Goal: Task Accomplishment & Management: Complete application form

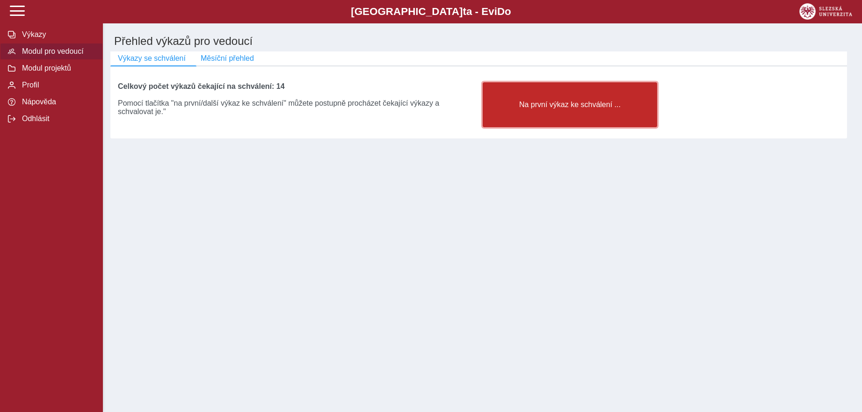
click at [551, 109] on span "Na první výkaz ke schválení ..." at bounding box center [570, 105] width 159 height 8
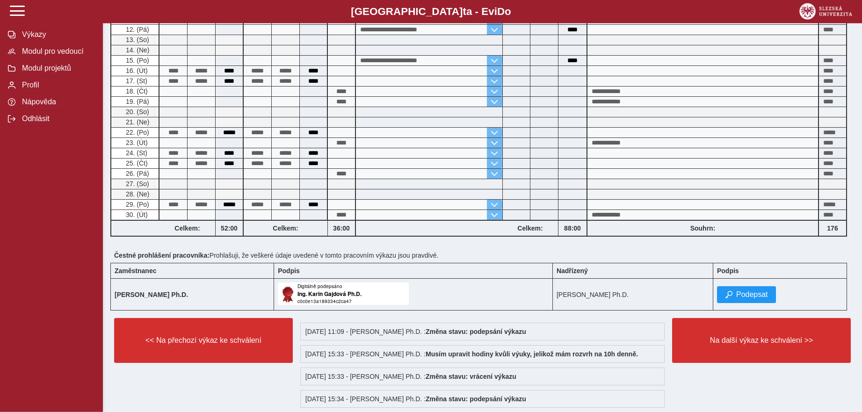
scroll to position [240, 0]
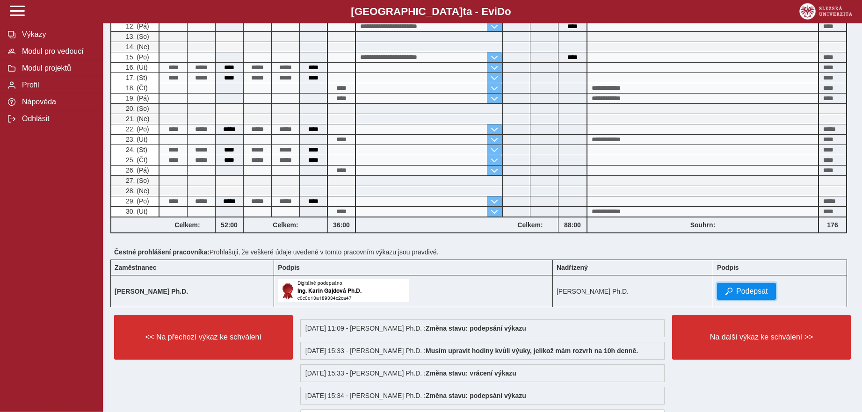
click at [755, 293] on span "Podepsat" at bounding box center [752, 291] width 32 height 8
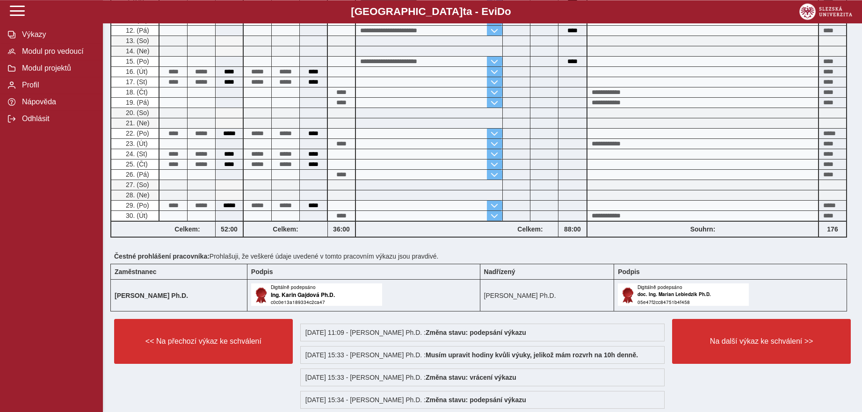
scroll to position [240, 0]
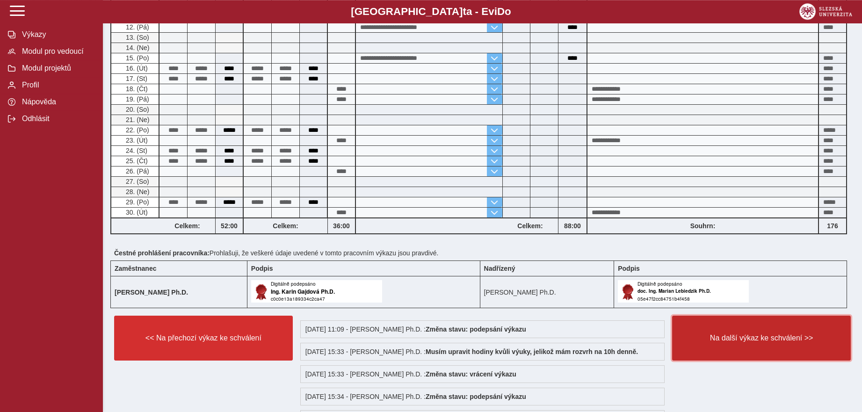
click at [757, 342] on span "Na další výkaz ke schválení >>" at bounding box center [761, 338] width 163 height 8
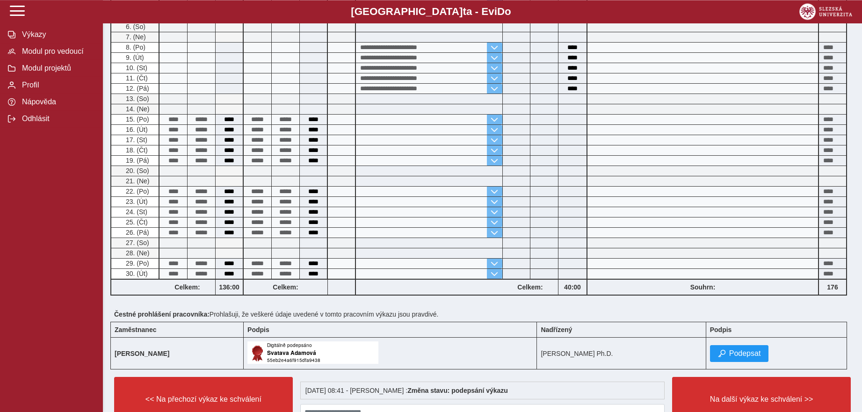
scroll to position [233, 0]
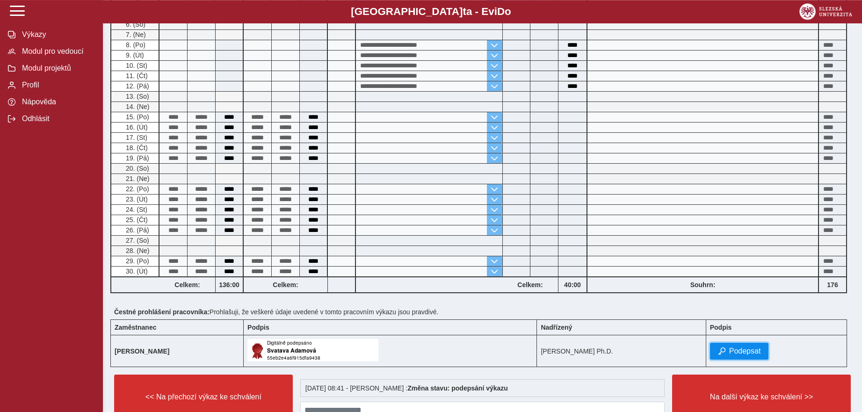
click at [761, 356] on span "Podepsat" at bounding box center [745, 351] width 32 height 8
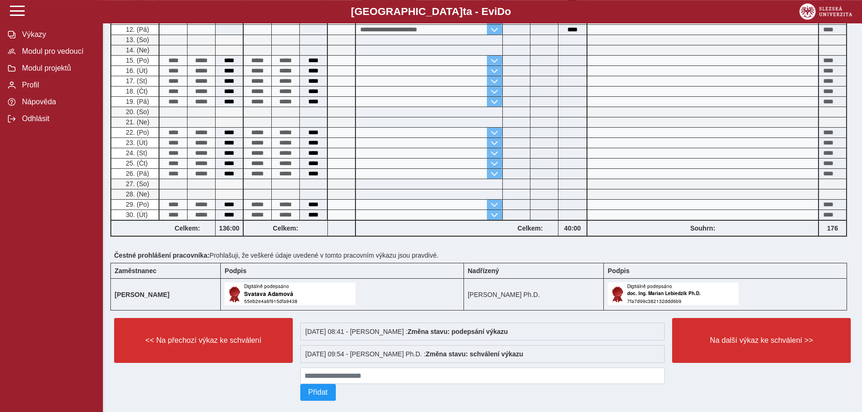
scroll to position [301, 0]
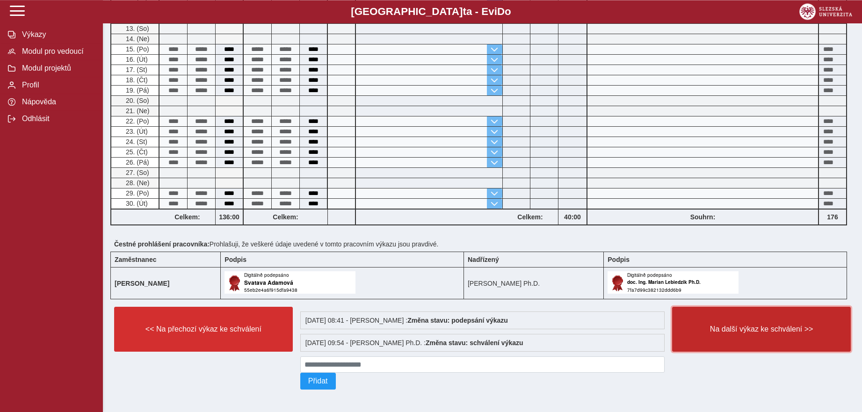
click at [765, 329] on span "Na další výkaz ke schválení >>" at bounding box center [761, 329] width 163 height 8
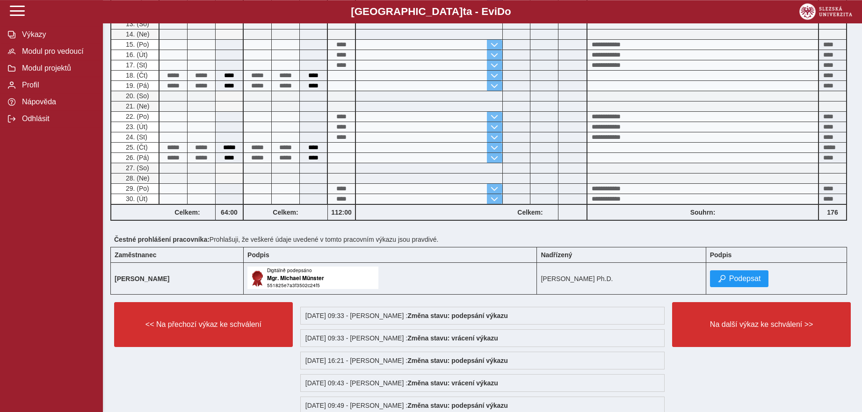
scroll to position [258, 0]
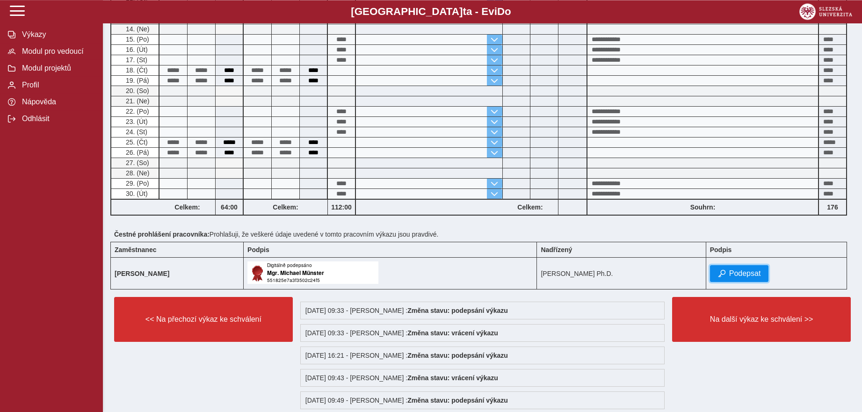
click at [757, 277] on span "Podepsat" at bounding box center [745, 273] width 32 height 8
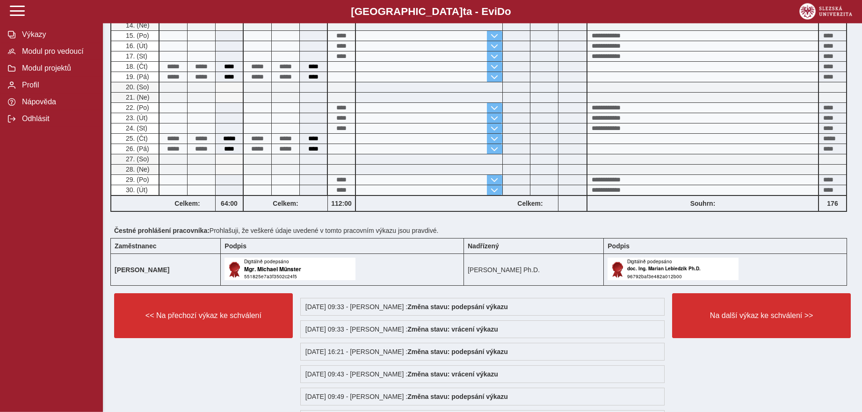
scroll to position [349, 0]
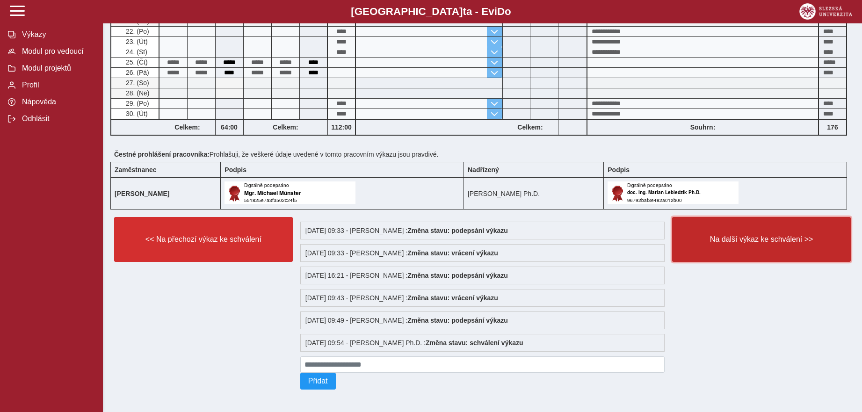
click at [772, 228] on button "Na další výkaz ke schválení >>" at bounding box center [761, 239] width 179 height 45
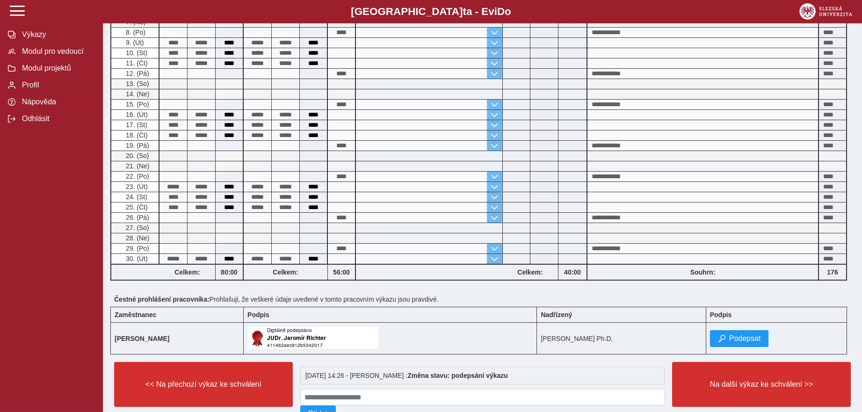
scroll to position [247, 0]
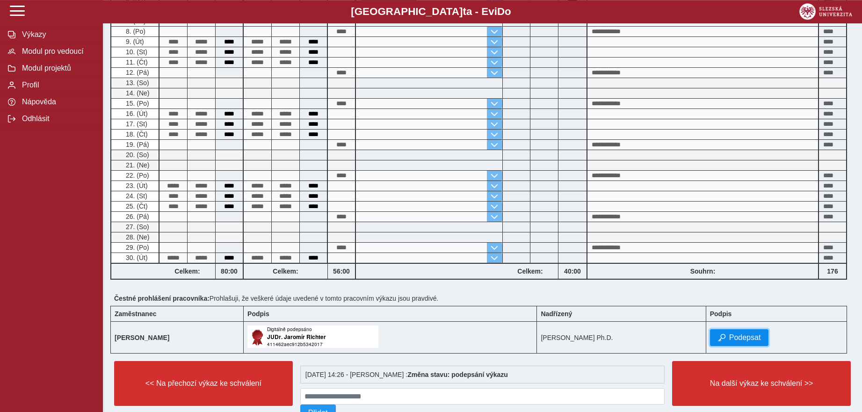
click at [767, 337] on button "Podepsat" at bounding box center [739, 337] width 59 height 17
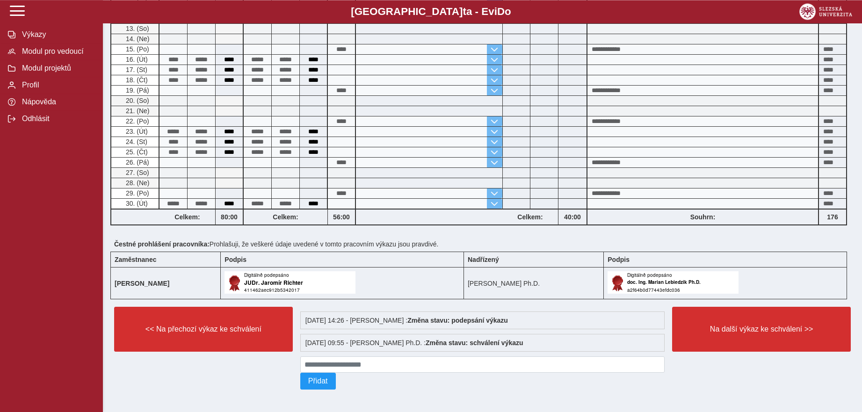
scroll to position [310, 0]
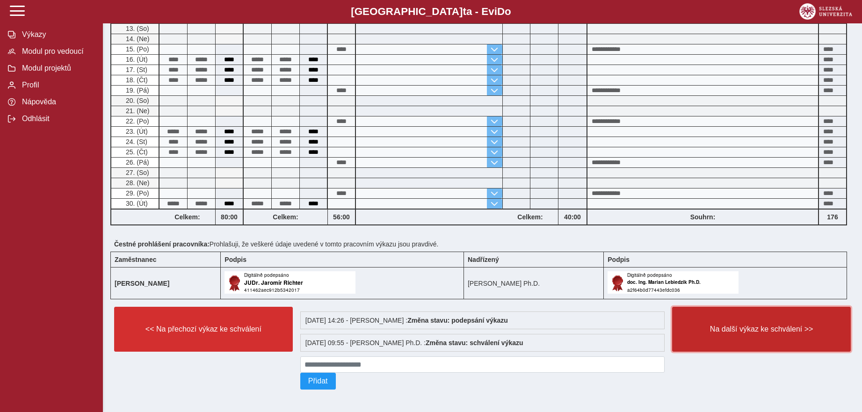
click at [765, 325] on span "Na další výkaz ke schválení >>" at bounding box center [761, 329] width 163 height 8
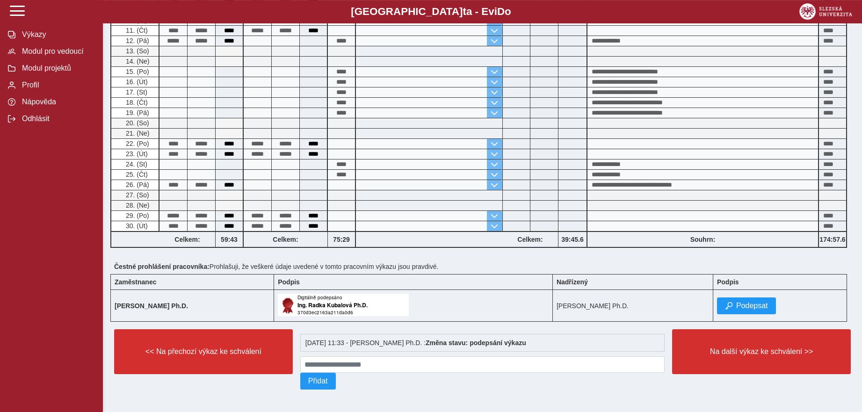
scroll to position [287, 0]
click at [760, 302] on span "Podepsat" at bounding box center [752, 306] width 32 height 8
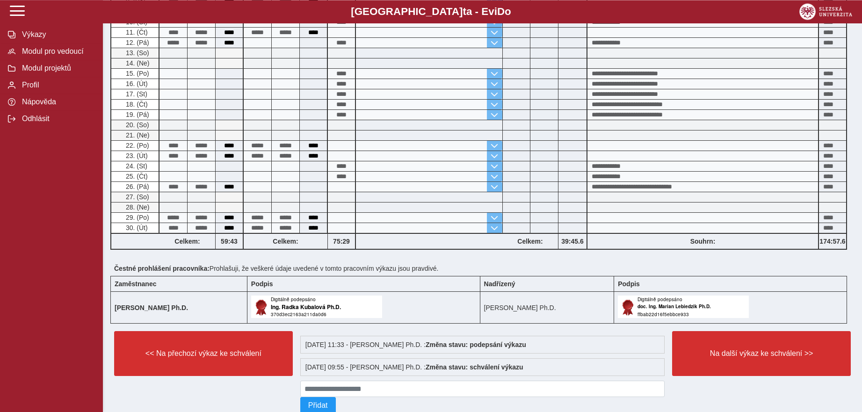
scroll to position [310, 0]
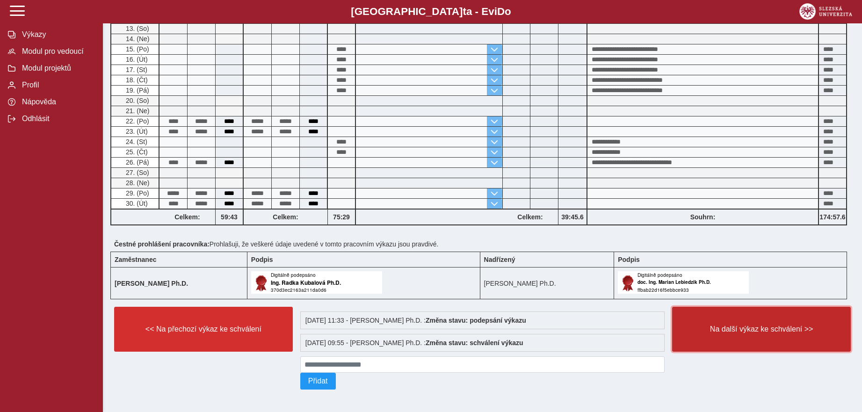
click at [764, 325] on span "Na další výkaz ke schválení >>" at bounding box center [761, 329] width 163 height 8
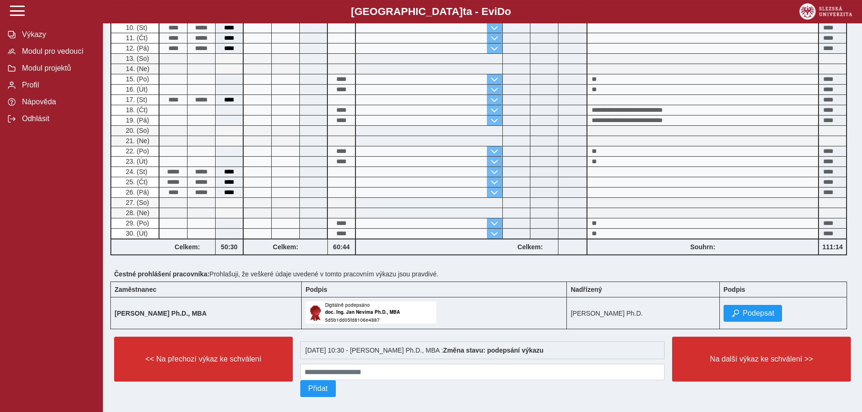
scroll to position [340, 0]
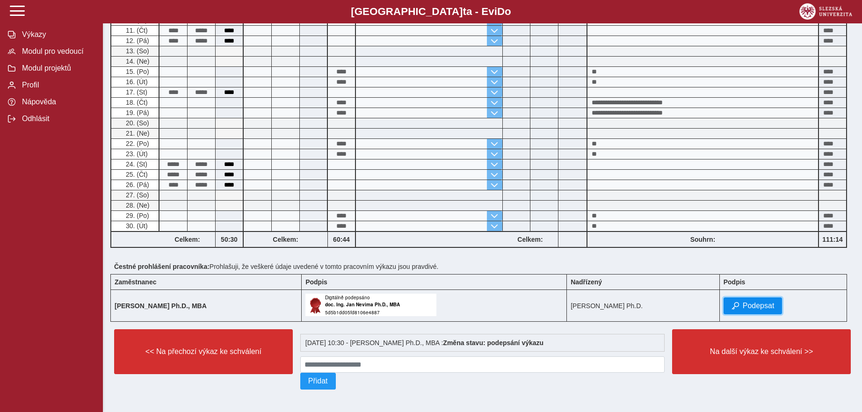
click at [768, 302] on span "Podepsat" at bounding box center [759, 306] width 32 height 8
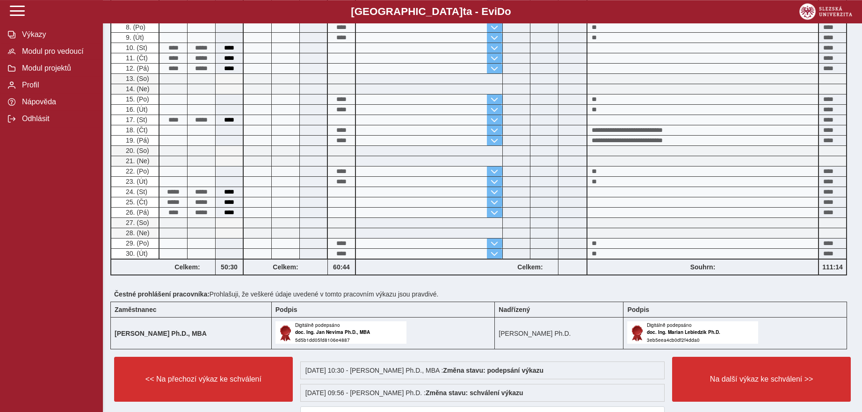
scroll to position [363, 0]
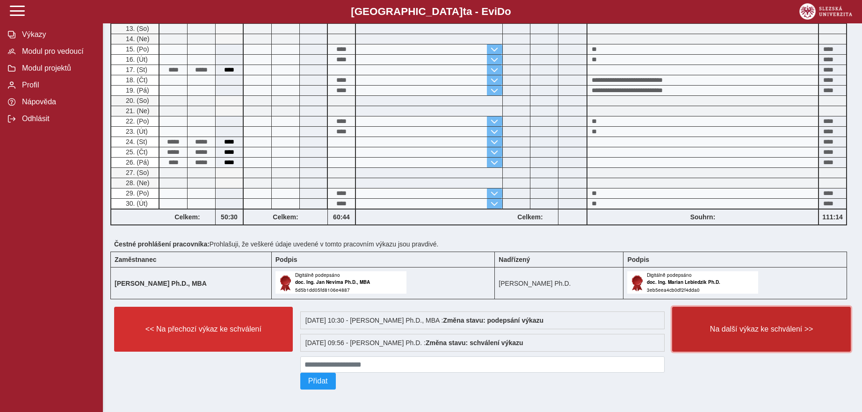
click at [779, 327] on span "Na další výkaz ke schválení >>" at bounding box center [761, 329] width 163 height 8
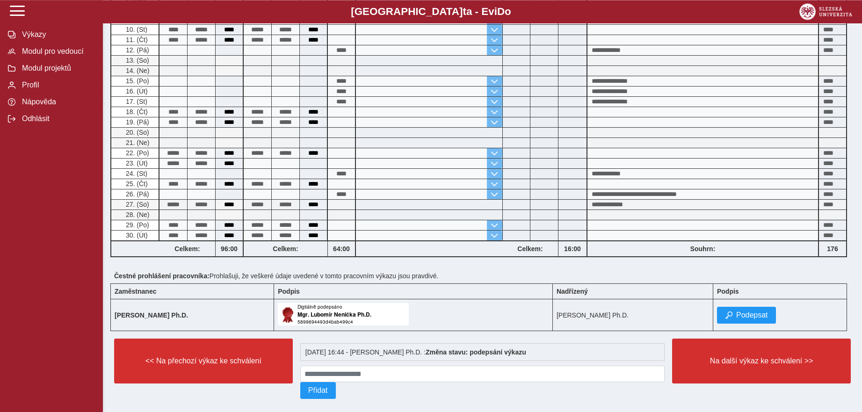
scroll to position [235, 0]
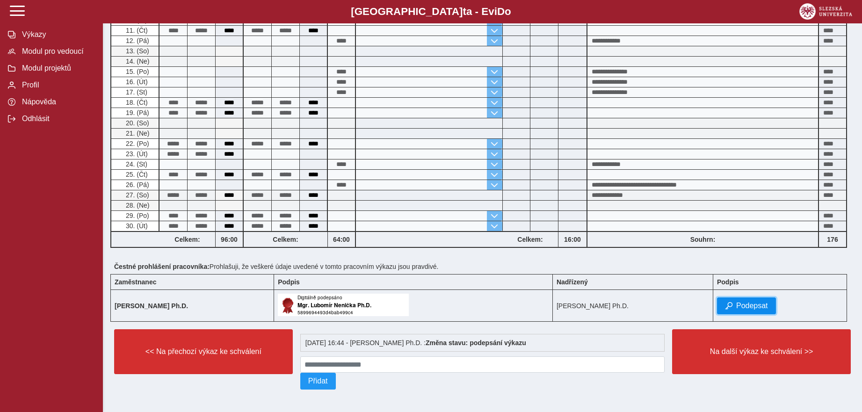
click at [768, 302] on span "Podepsat" at bounding box center [752, 306] width 32 height 8
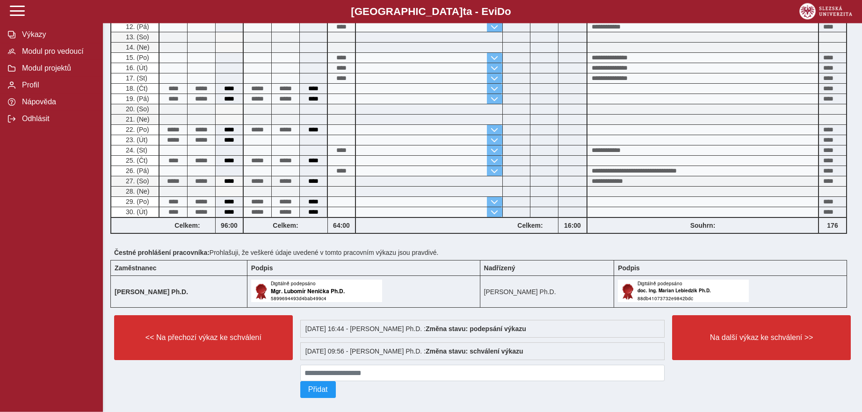
scroll to position [258, 0]
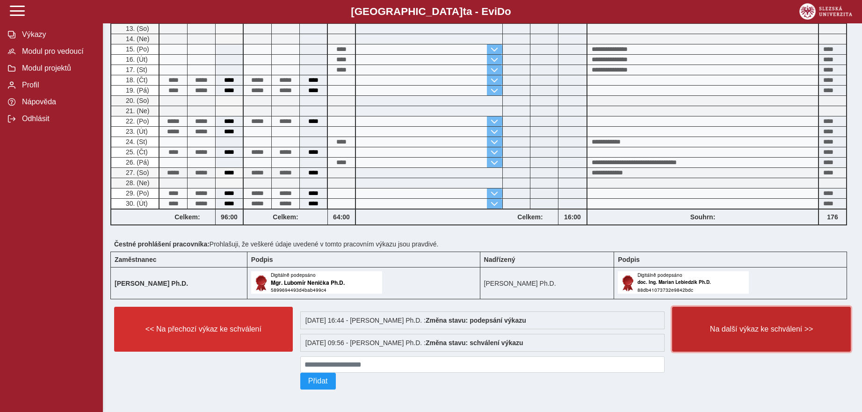
click at [755, 325] on span "Na další výkaz ke schválení >>" at bounding box center [761, 329] width 163 height 8
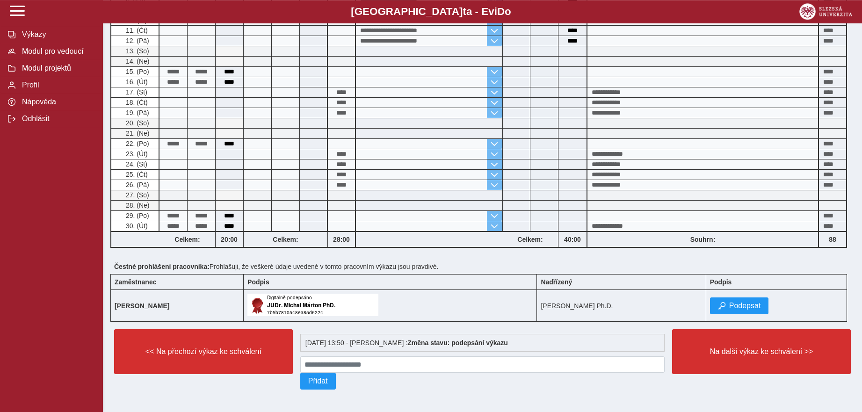
scroll to position [287, 0]
click at [760, 305] on span "Podepsat" at bounding box center [745, 306] width 32 height 8
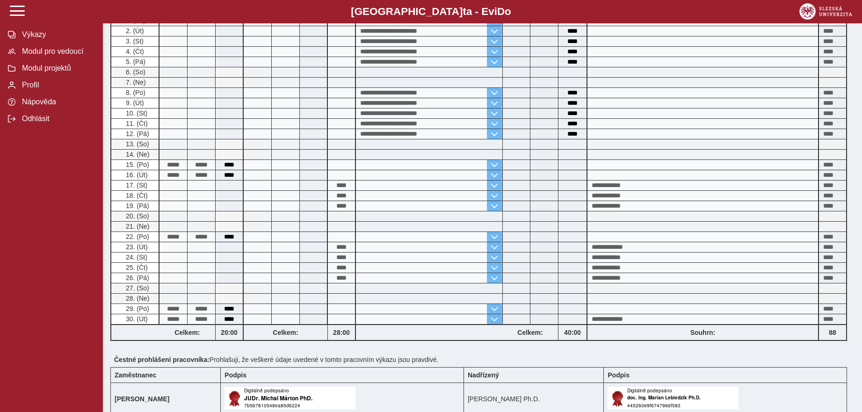
scroll to position [310, 0]
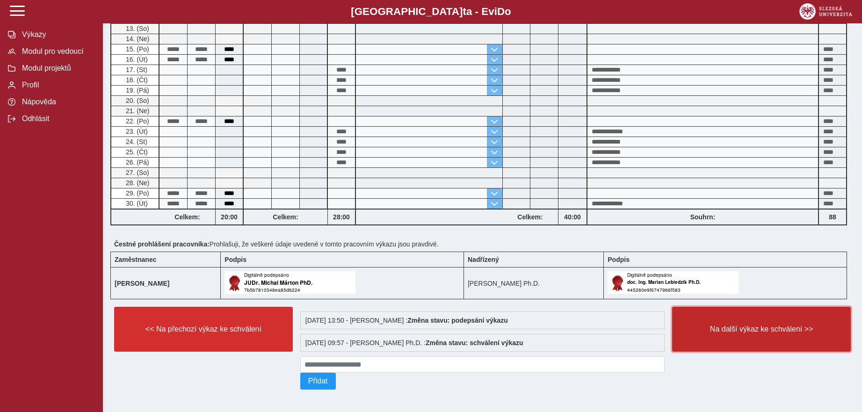
click at [740, 334] on button "Na další výkaz ke schválení >>" at bounding box center [761, 329] width 179 height 45
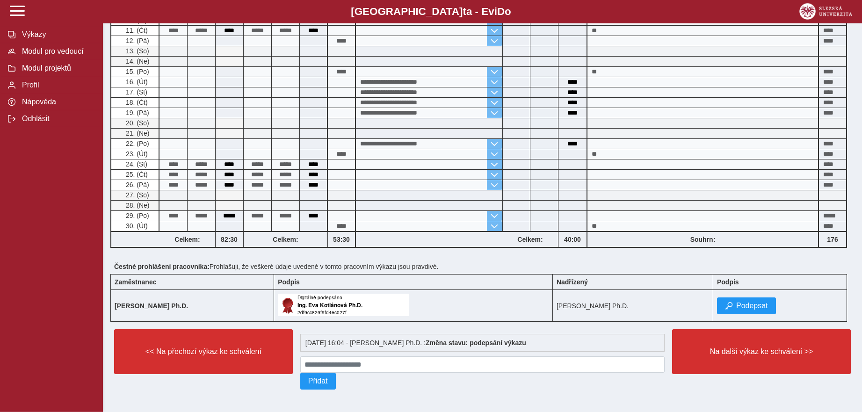
scroll to position [235, 0]
click at [760, 302] on span "Podepsat" at bounding box center [752, 306] width 32 height 8
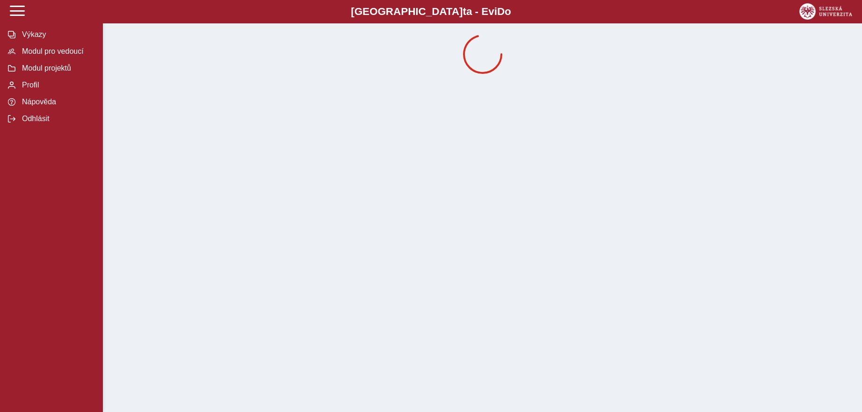
click at [760, 299] on div "Slezská univerzi t a - Evi D o EviDo Výkazy Modul pro vedoucí Modul projektů Pr…" at bounding box center [431, 206] width 862 height 412
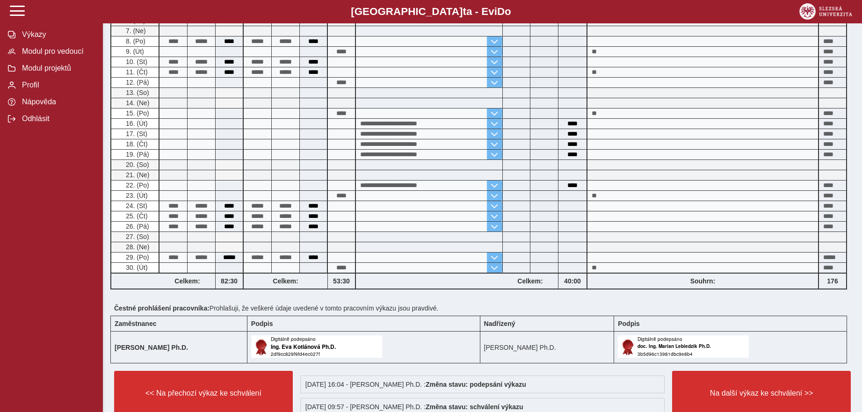
scroll to position [258, 0]
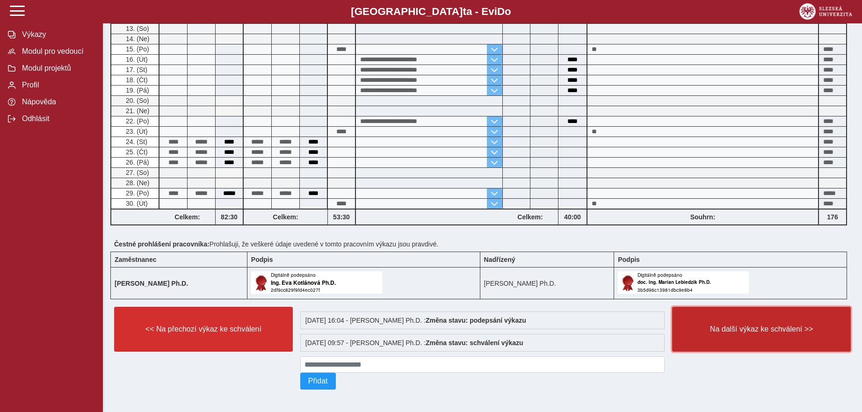
click at [762, 325] on span "Na další výkaz ke schválení >>" at bounding box center [761, 329] width 163 height 8
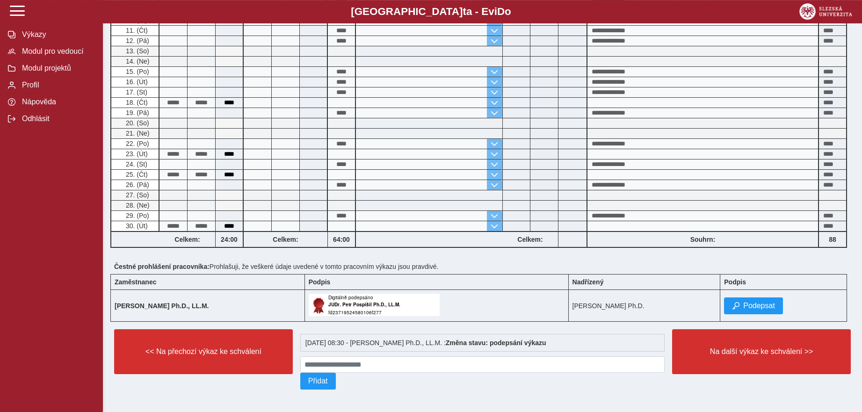
scroll to position [235, 0]
click at [760, 302] on span "Podepsat" at bounding box center [759, 306] width 32 height 8
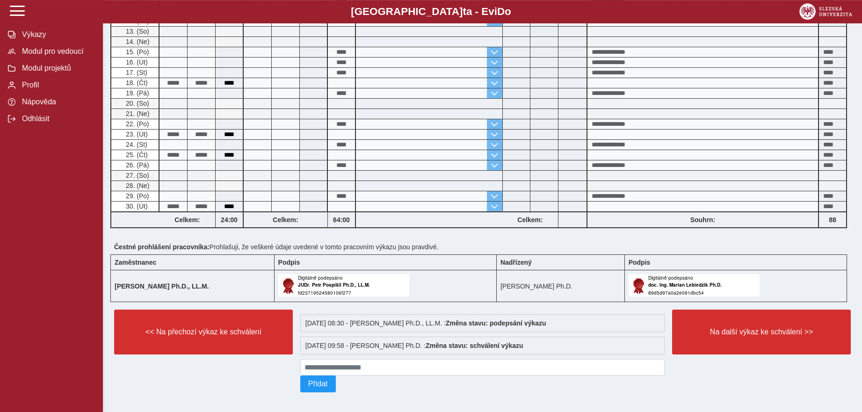
scroll to position [258, 0]
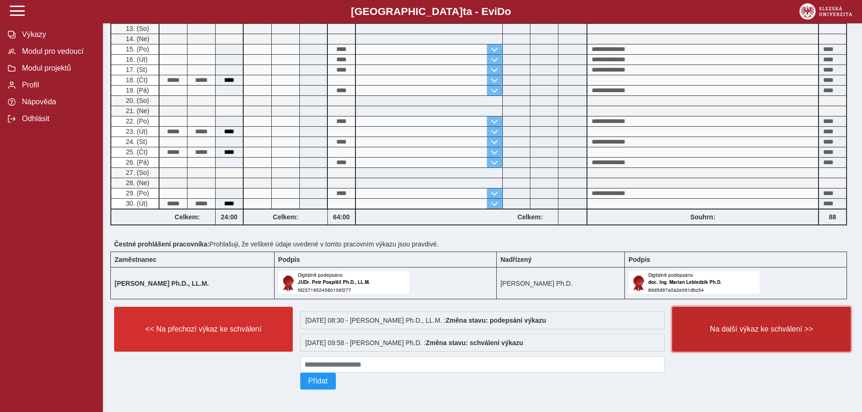
click at [754, 319] on button "Na další výkaz ke schválení >>" at bounding box center [761, 329] width 179 height 45
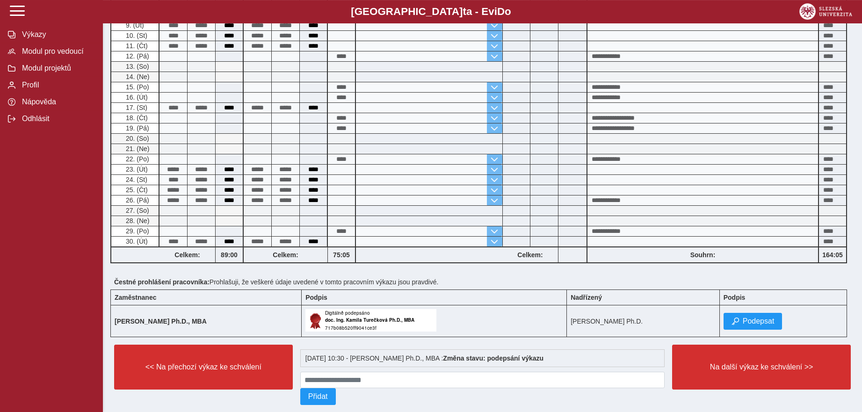
scroll to position [235, 0]
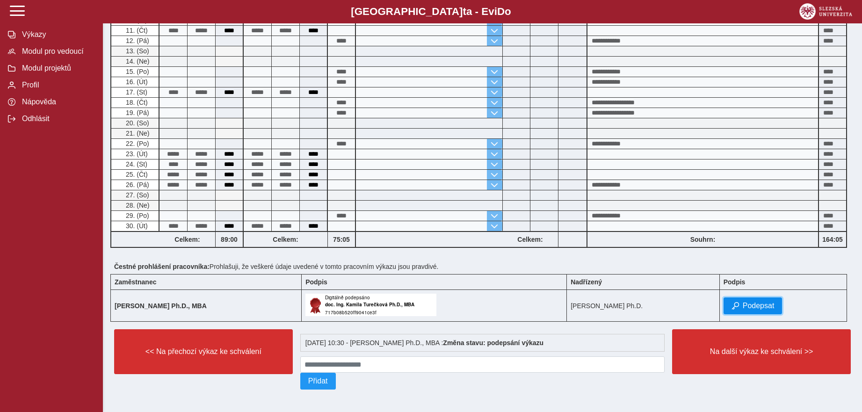
click at [778, 298] on button "Podepsat" at bounding box center [753, 306] width 59 height 17
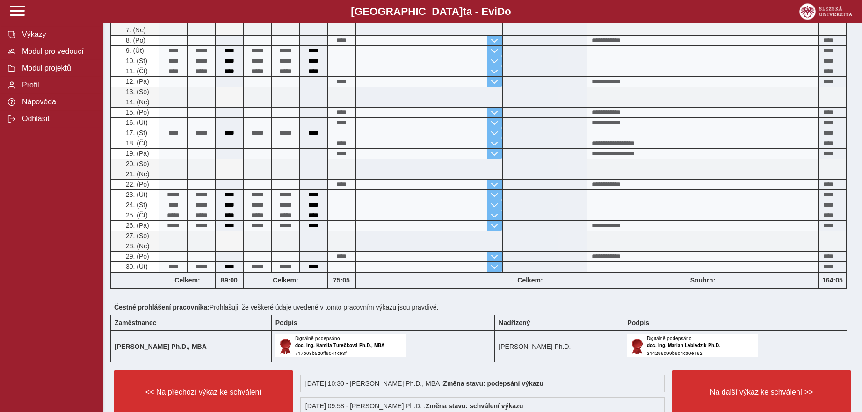
scroll to position [258, 0]
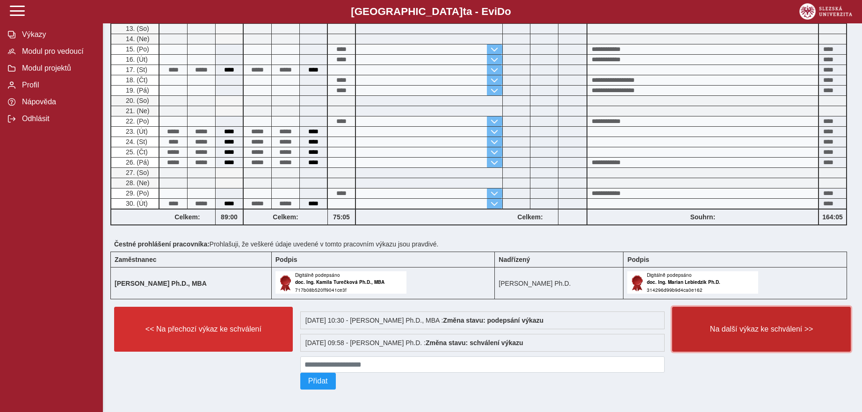
click at [769, 325] on span "Na další výkaz ke schválení >>" at bounding box center [761, 329] width 163 height 8
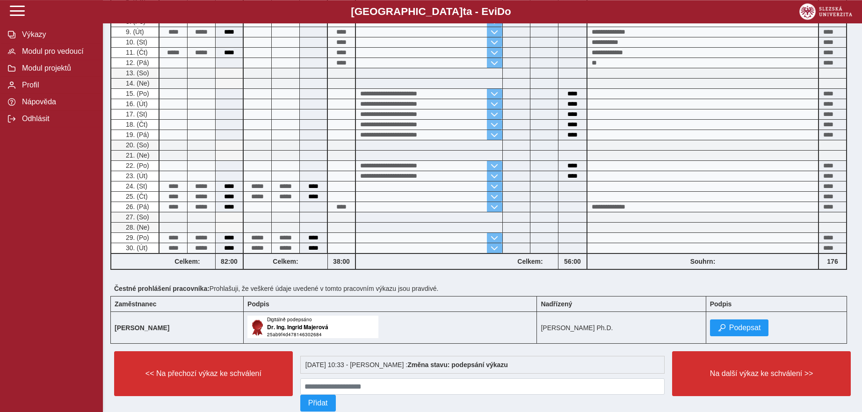
scroll to position [340, 0]
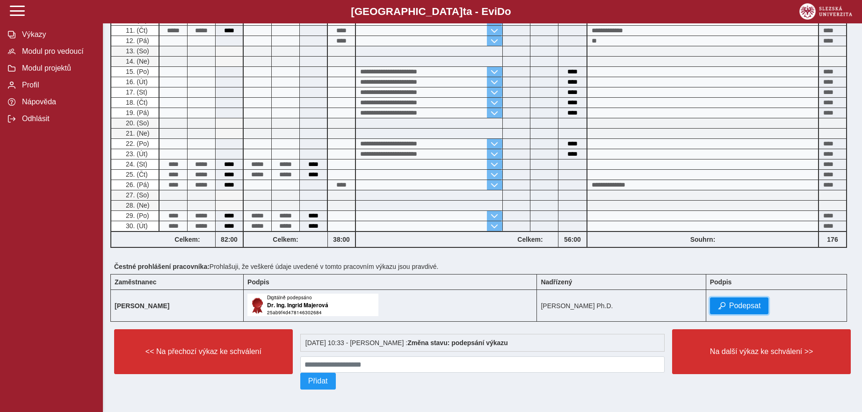
click at [761, 304] on span "Podepsat" at bounding box center [745, 306] width 32 height 8
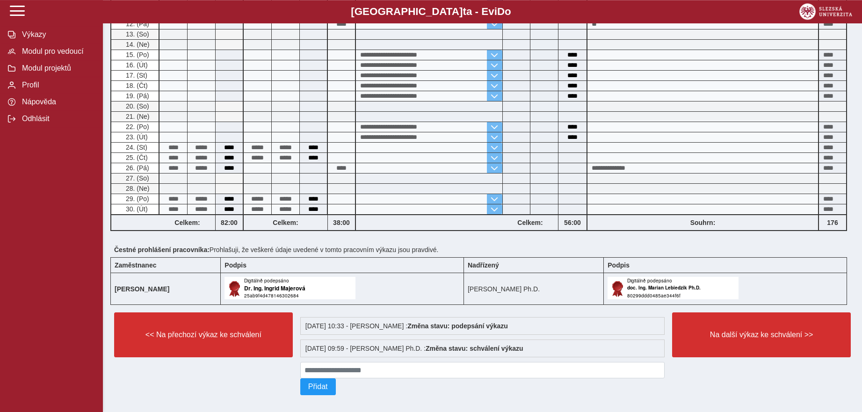
scroll to position [363, 0]
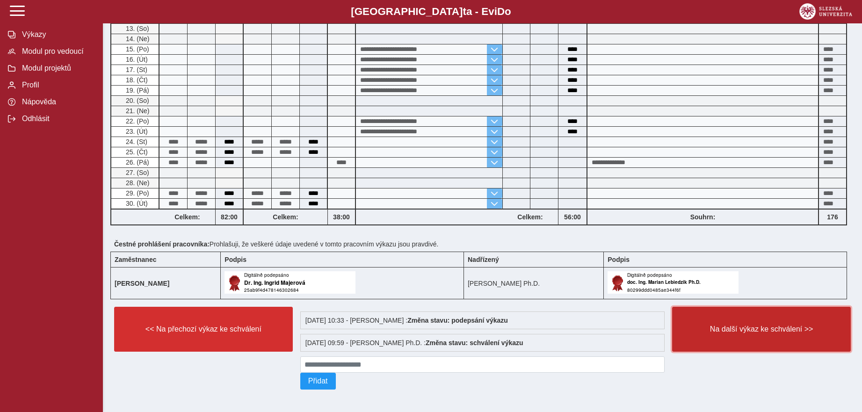
click at [772, 326] on span "Na další výkaz ke schválení >>" at bounding box center [761, 329] width 163 height 8
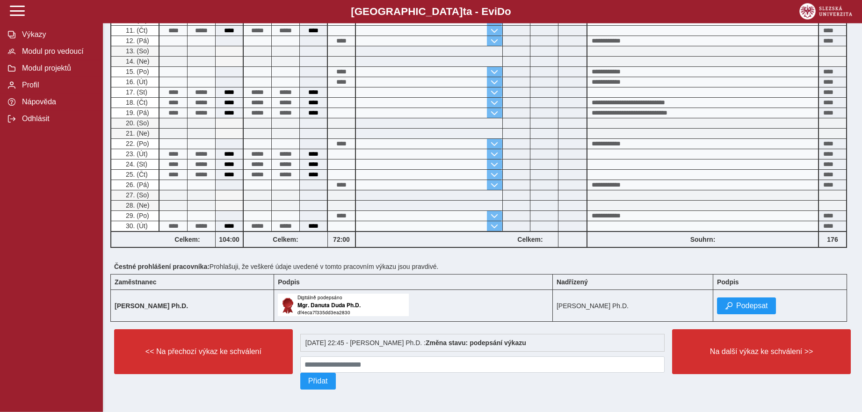
scroll to position [340, 0]
click at [755, 302] on span "Podepsat" at bounding box center [752, 306] width 32 height 8
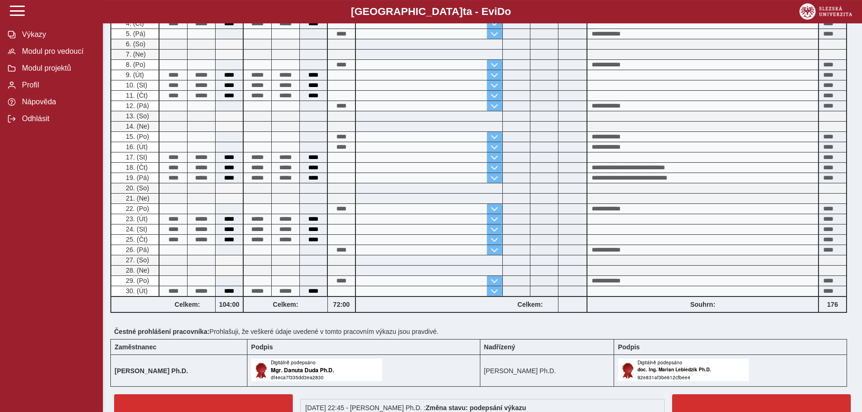
scroll to position [363, 0]
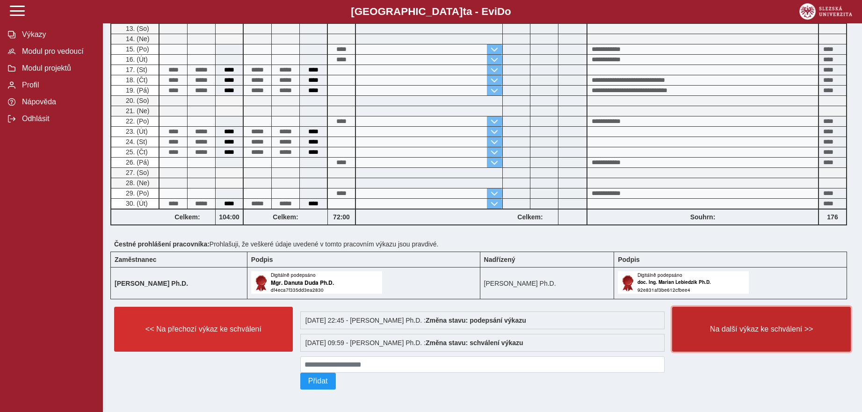
click at [772, 325] on span "Na další výkaz ke schválení >>" at bounding box center [761, 329] width 163 height 8
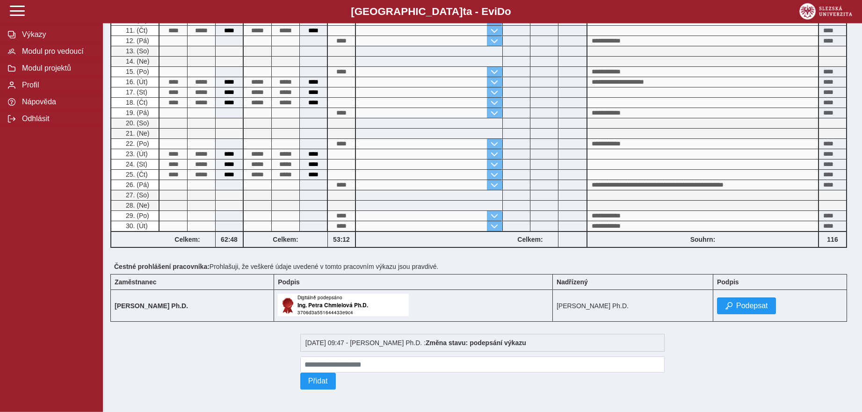
scroll to position [235, 0]
click at [754, 302] on span "Podepsat" at bounding box center [752, 306] width 32 height 8
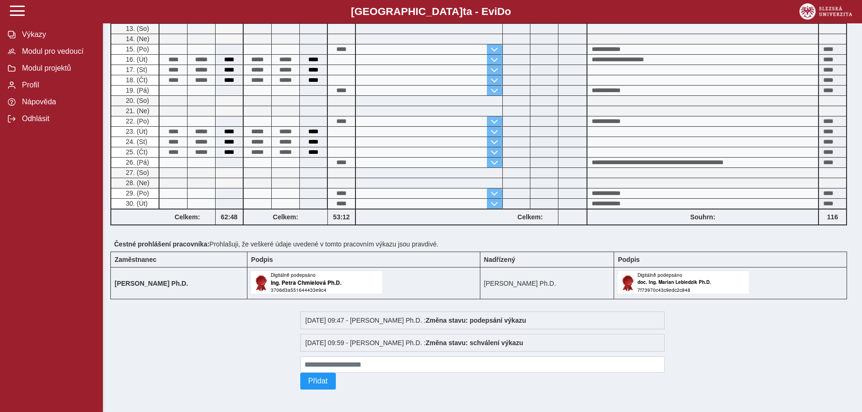
scroll to position [0, 0]
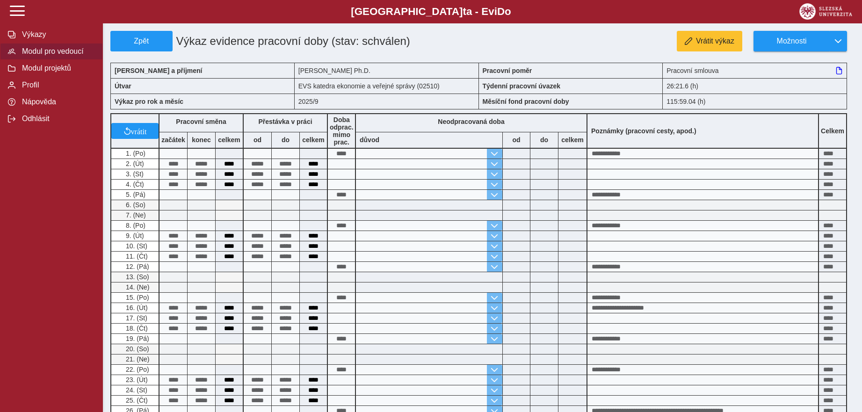
click at [58, 60] on button "Modul pro vedoucí" at bounding box center [51, 51] width 103 height 17
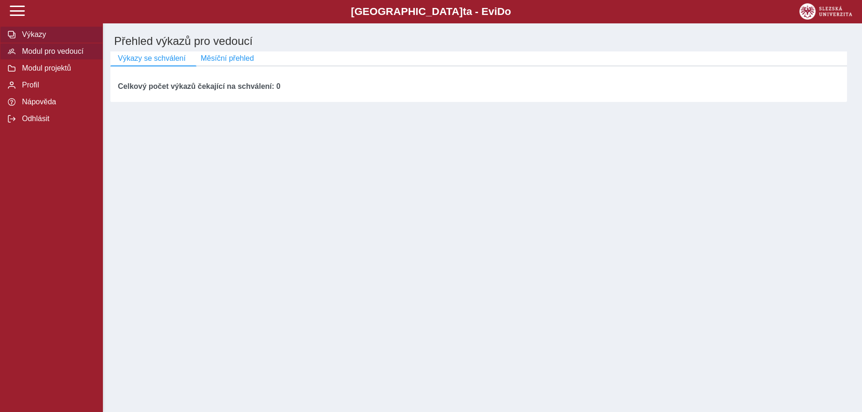
click at [43, 39] on span "Výkazy" at bounding box center [57, 34] width 76 height 8
